Goal: Navigation & Orientation: Understand site structure

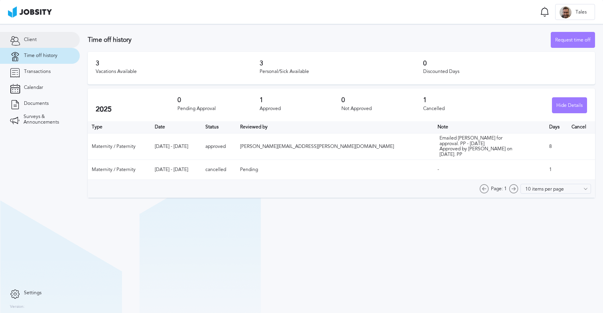
click at [37, 42] on link "Client" at bounding box center [40, 40] width 80 height 16
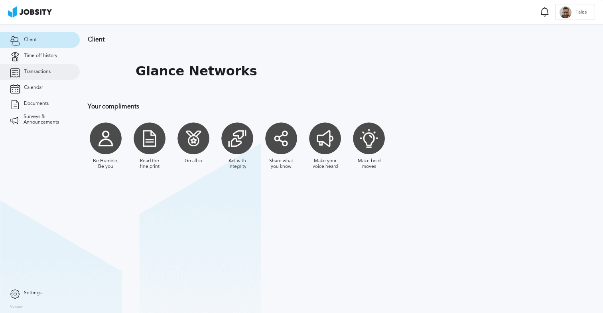
click at [36, 69] on span "Transactions" at bounding box center [37, 72] width 27 height 6
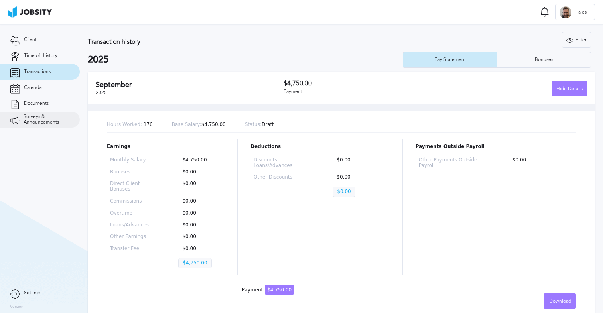
click at [47, 114] on link "Surveys & Announcements" at bounding box center [40, 120] width 80 height 16
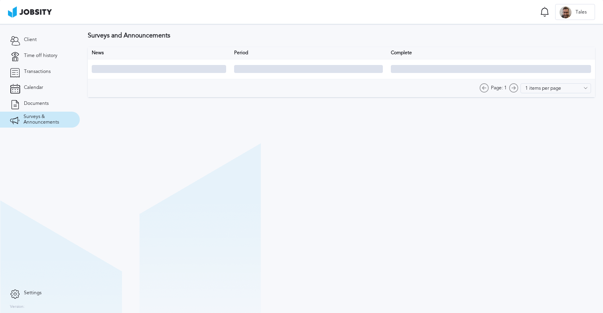
type input "10 items per page"
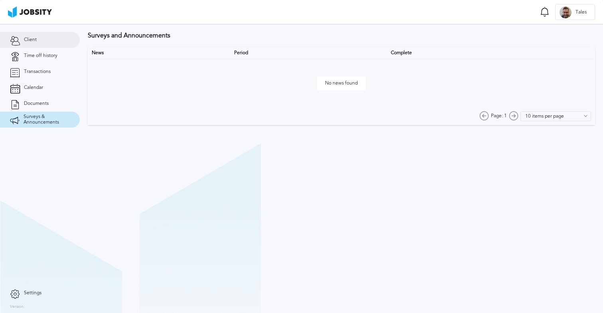
click at [45, 40] on link "Client" at bounding box center [40, 40] width 80 height 16
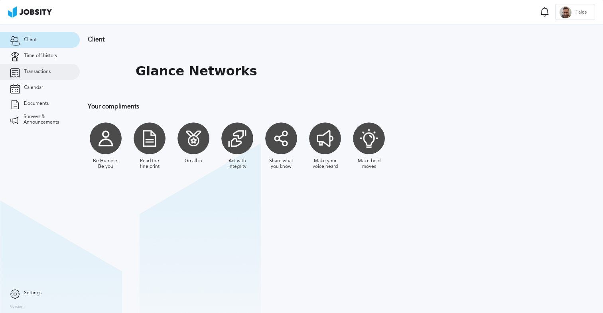
click at [44, 74] on span "Transactions" at bounding box center [37, 72] width 27 height 6
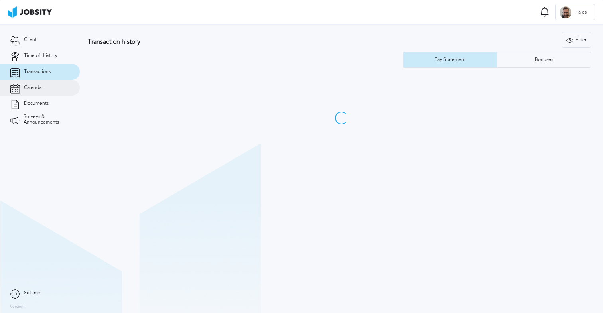
click at [42, 85] on span "Calendar" at bounding box center [33, 88] width 19 height 6
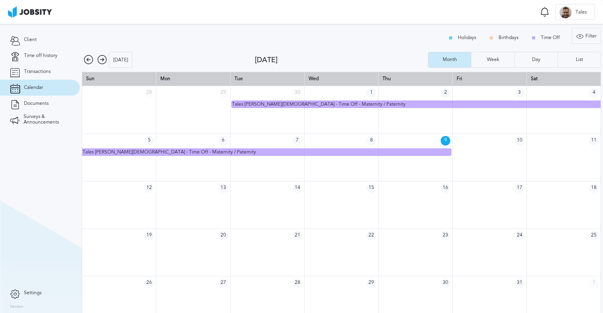
click at [360, 163] on td at bounding box center [341, 157] width 74 height 47
